Goal: Task Accomplishment & Management: Use online tool/utility

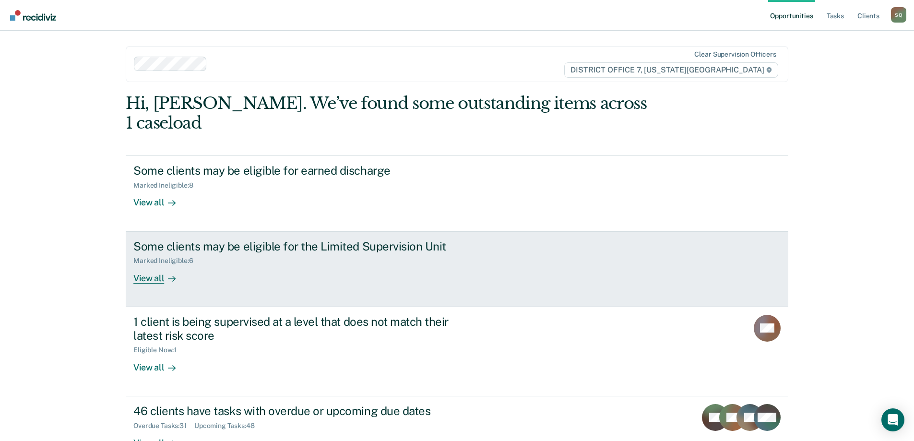
click at [262, 251] on div "Some clients may be eligible for the Limited Supervision Unit Marked Ineligible…" at bounding box center [313, 261] width 360 height 44
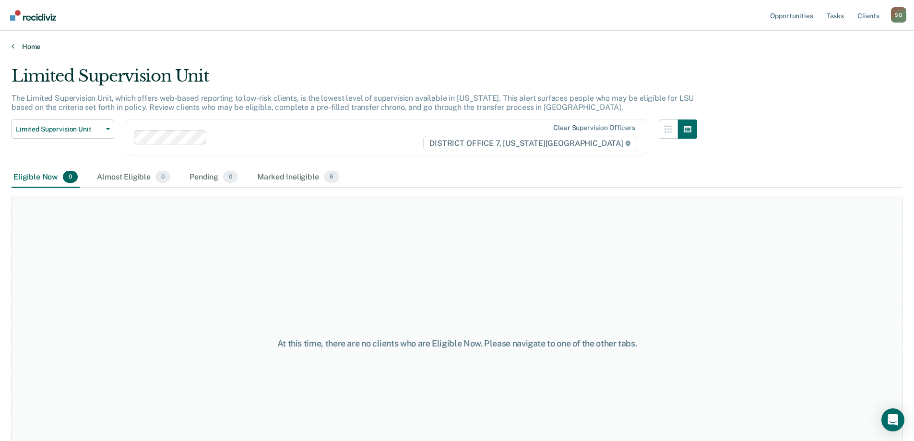
click at [31, 47] on link "Home" at bounding box center [457, 46] width 891 height 9
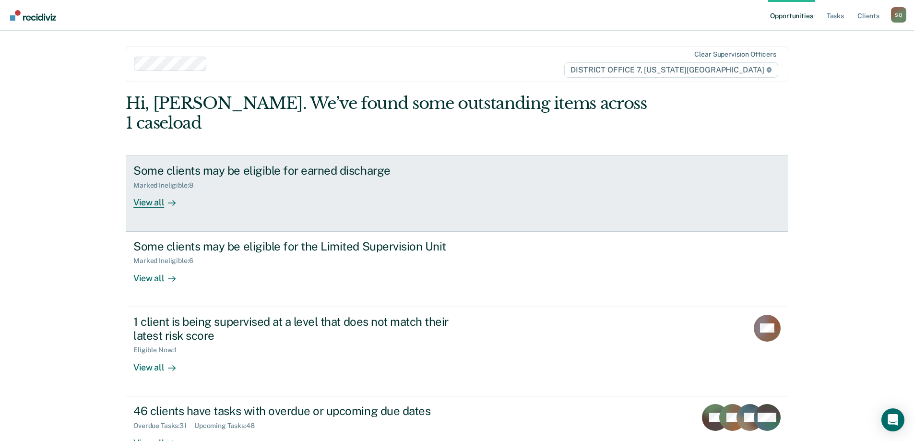
click at [256, 176] on div "Some clients may be eligible for earned discharge Marked Ineligible : 8 View all" at bounding box center [313, 186] width 360 height 44
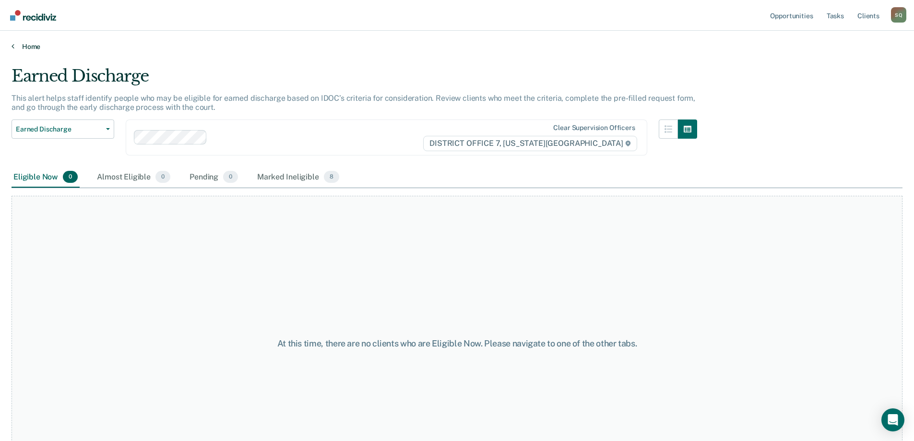
click at [30, 48] on link "Home" at bounding box center [457, 46] width 891 height 9
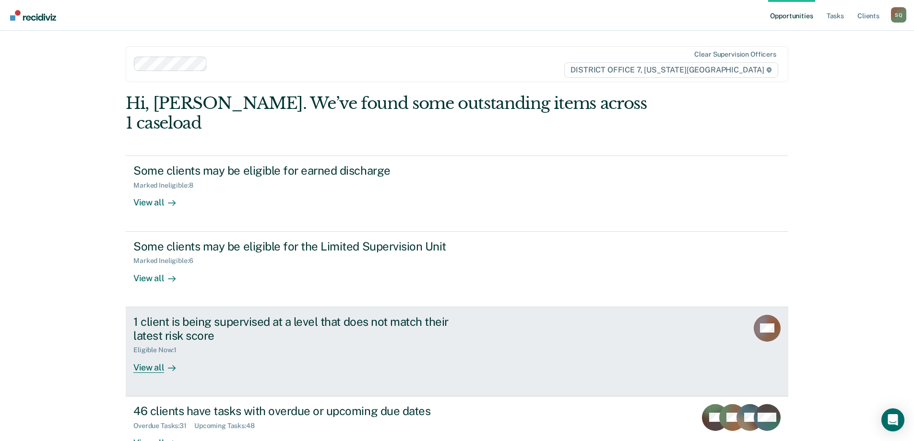
click at [262, 318] on div "1 client is being supervised at a level that does not match their latest risk s…" at bounding box center [301, 329] width 337 height 28
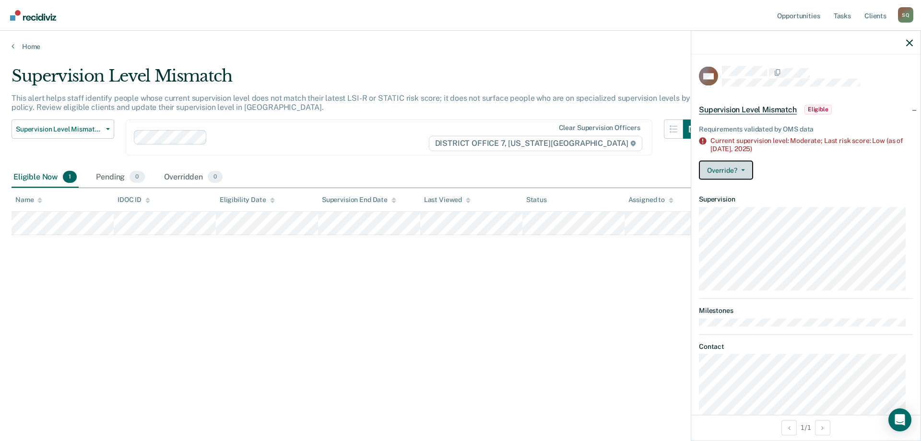
click at [736, 166] on button "Override?" at bounding box center [726, 169] width 54 height 19
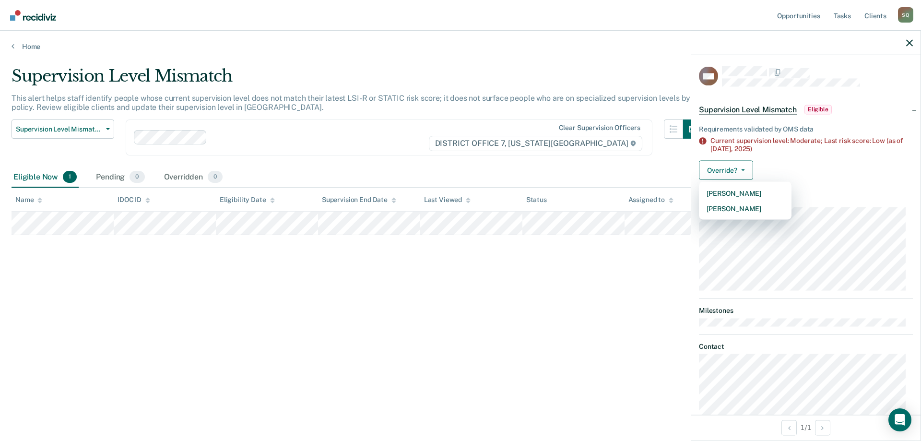
click at [815, 187] on article "MD Supervision Level Mismatch Eligible Requirements validated by OMS data Curre…" at bounding box center [806, 241] width 214 height 350
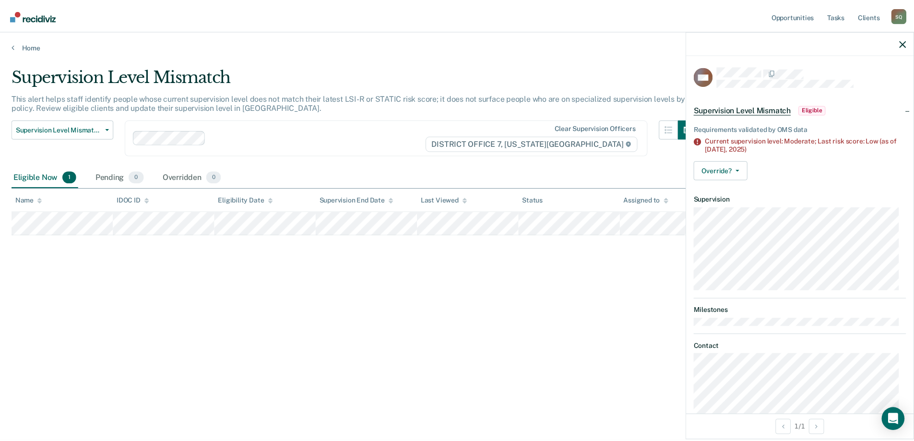
scroll to position [19, 0]
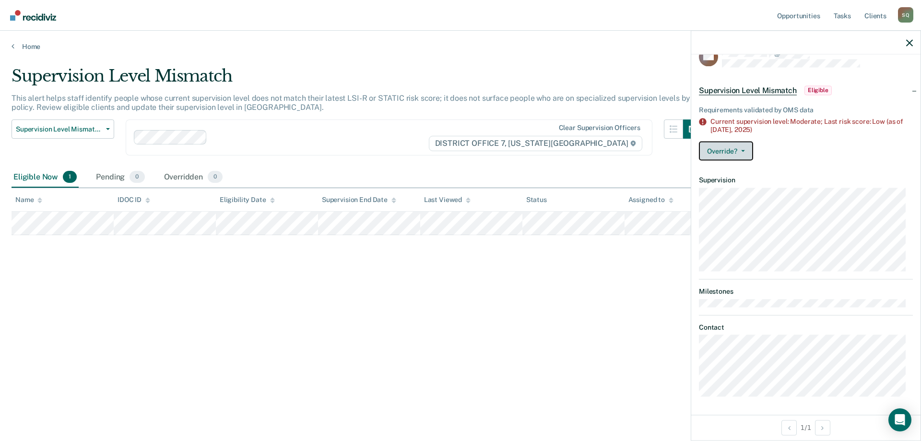
click at [728, 148] on button "Override?" at bounding box center [726, 150] width 54 height 19
click at [727, 149] on button "Override?" at bounding box center [726, 150] width 54 height 19
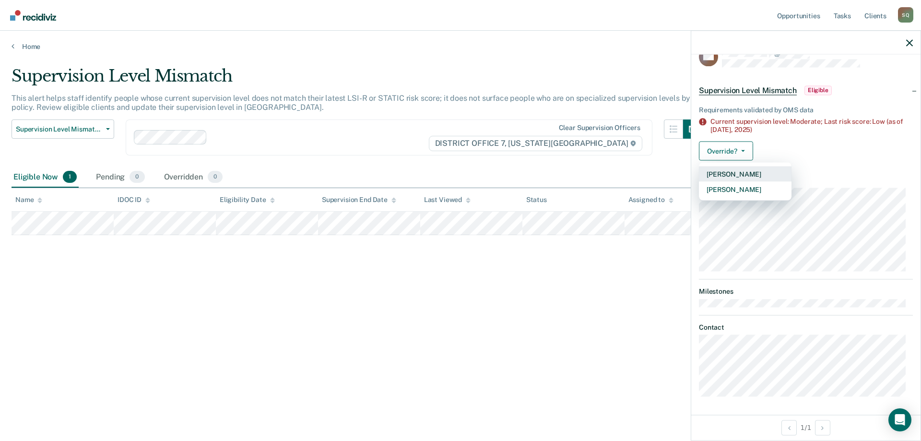
click at [733, 172] on button "[PERSON_NAME]" at bounding box center [745, 173] width 93 height 15
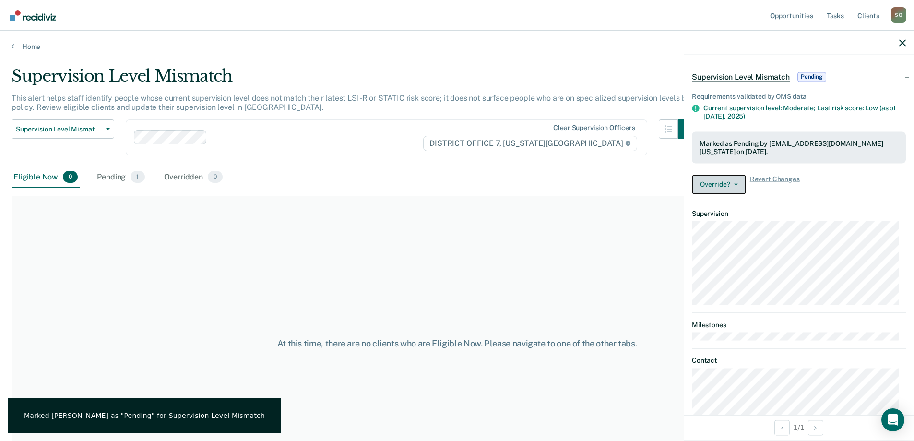
scroll to position [0, 0]
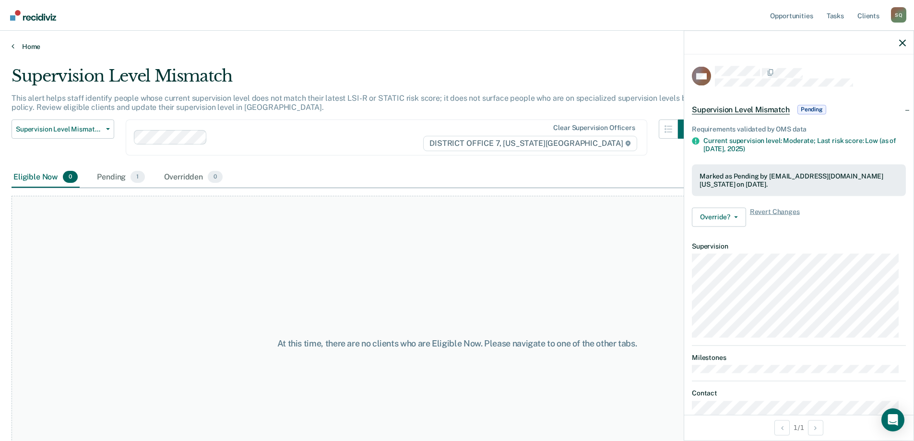
click at [22, 48] on link "Home" at bounding box center [457, 46] width 891 height 9
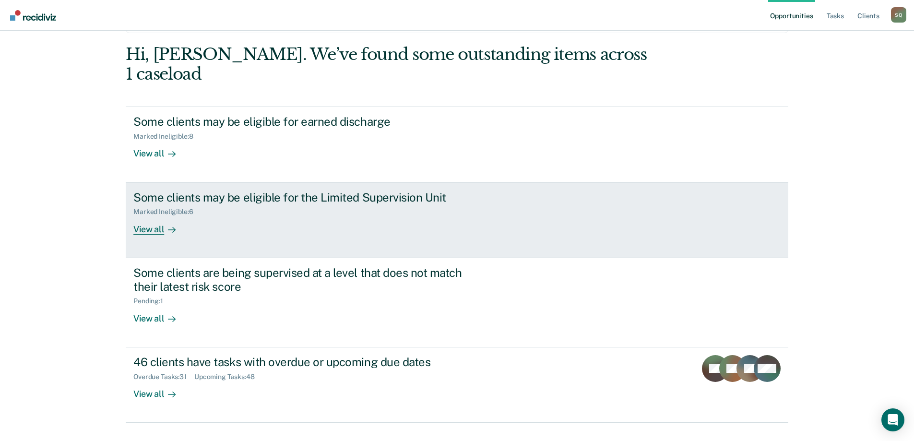
scroll to position [49, 0]
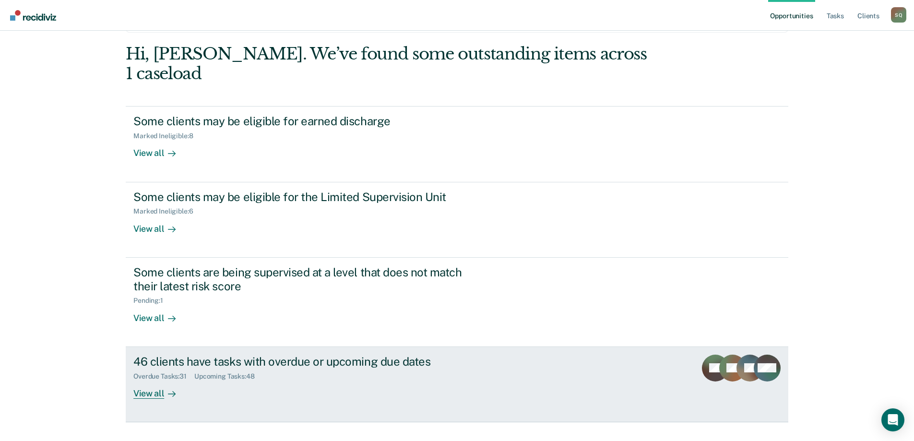
click at [223, 368] on div "Overdue Tasks : 31 Upcoming Tasks : 48" at bounding box center [301, 374] width 337 height 12
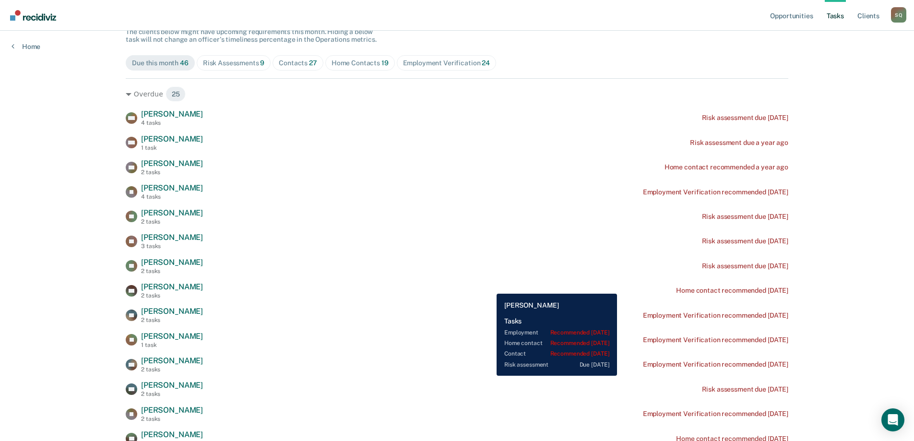
scroll to position [96, 0]
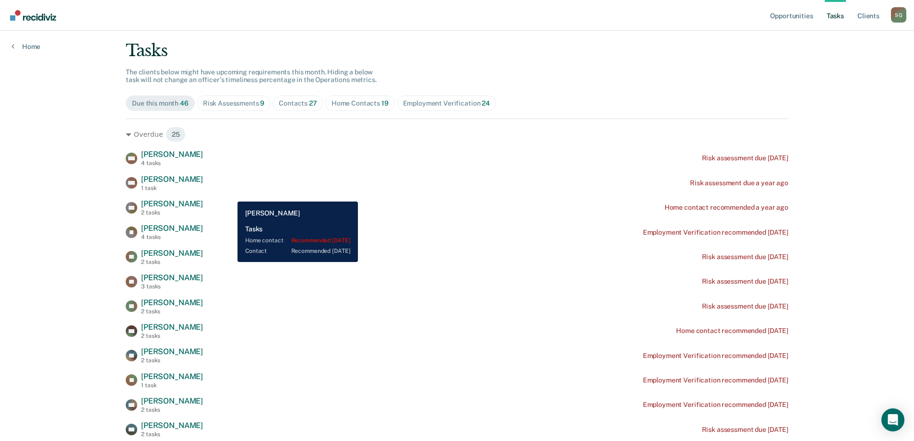
scroll to position [48, 0]
